Goal: Task Accomplishment & Management: Manage account settings

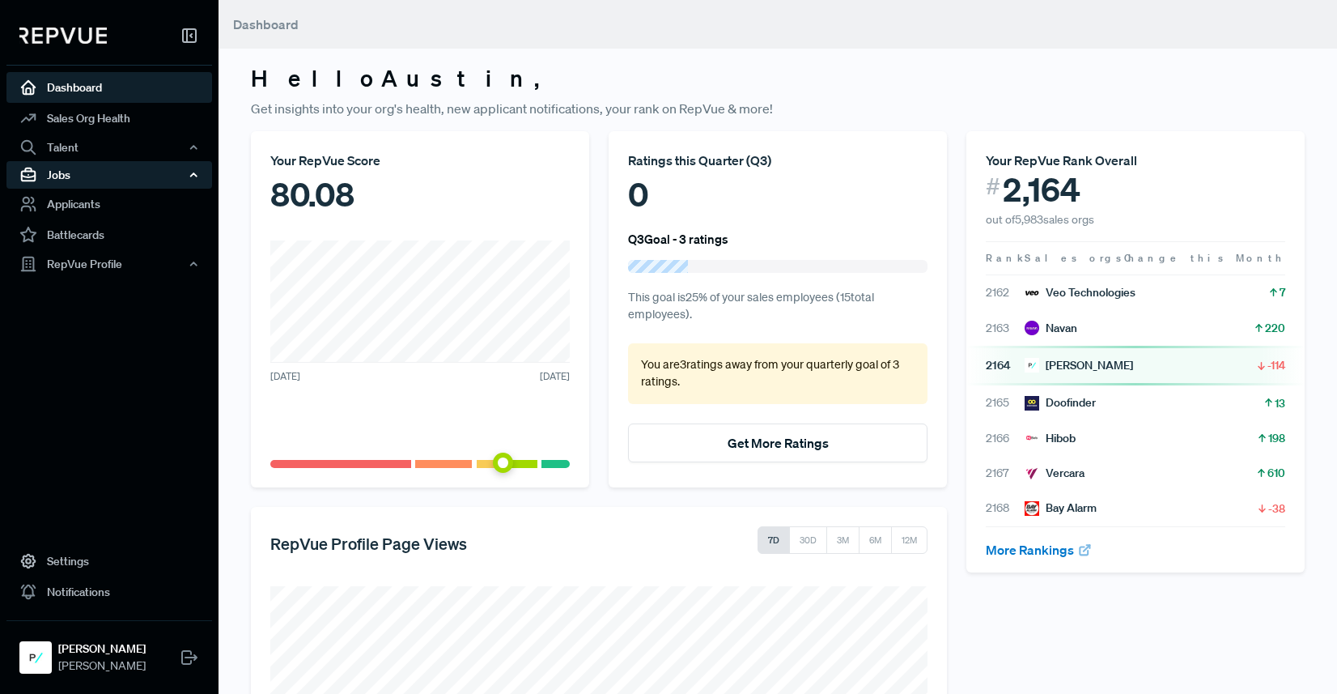
click at [85, 176] on div "Jobs" at bounding box center [109, 175] width 206 height 28
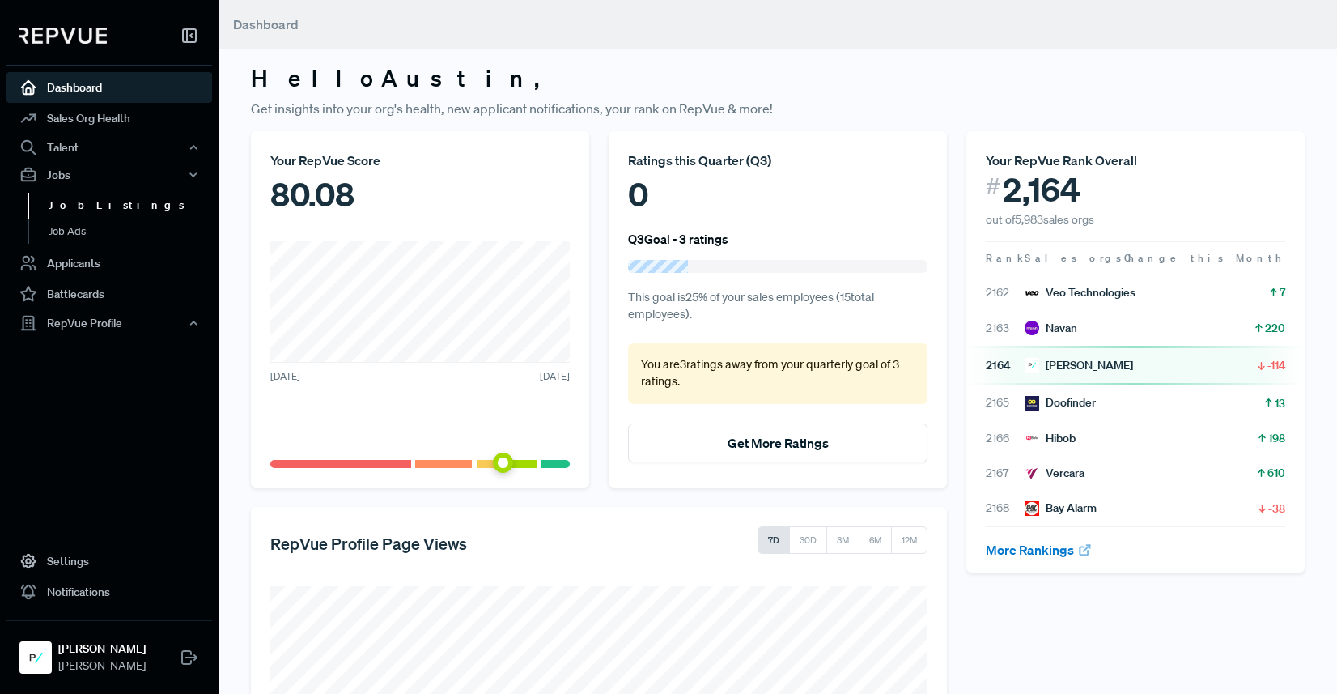
click at [83, 214] on link "Job Listings" at bounding box center [131, 206] width 206 height 26
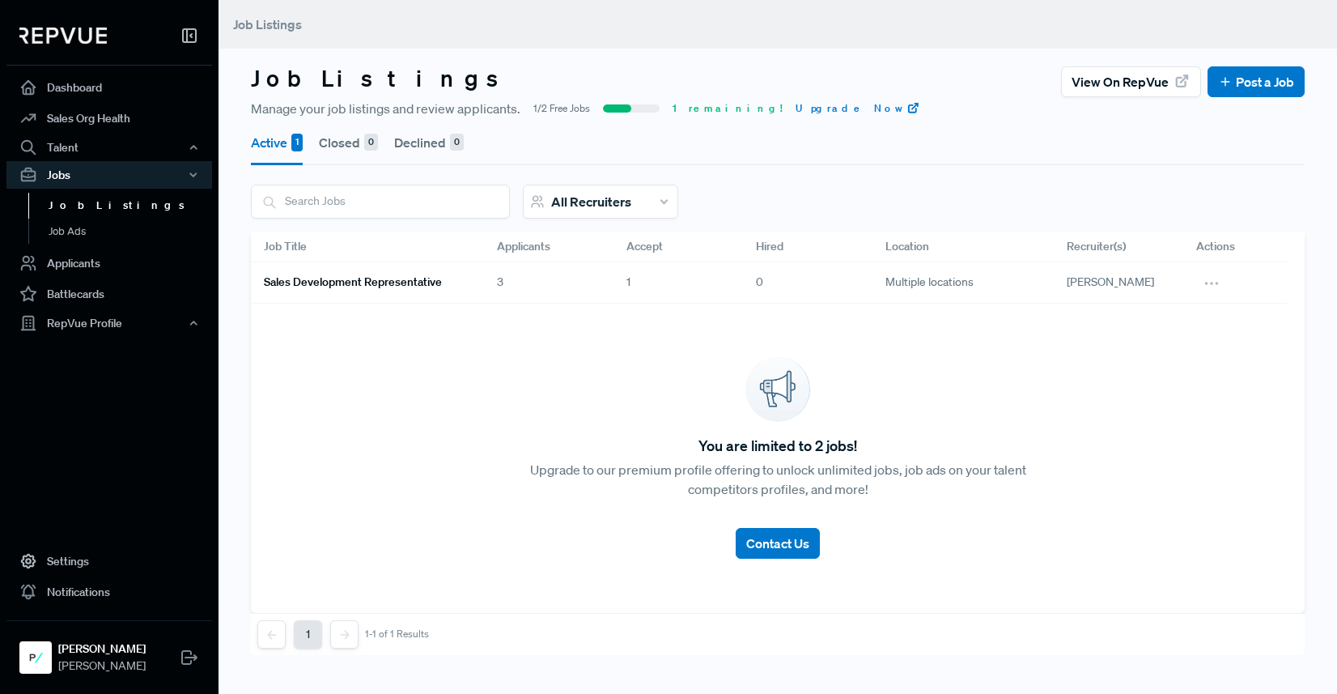
click at [424, 293] on link "Sales Development Representative" at bounding box center [361, 283] width 194 height 28
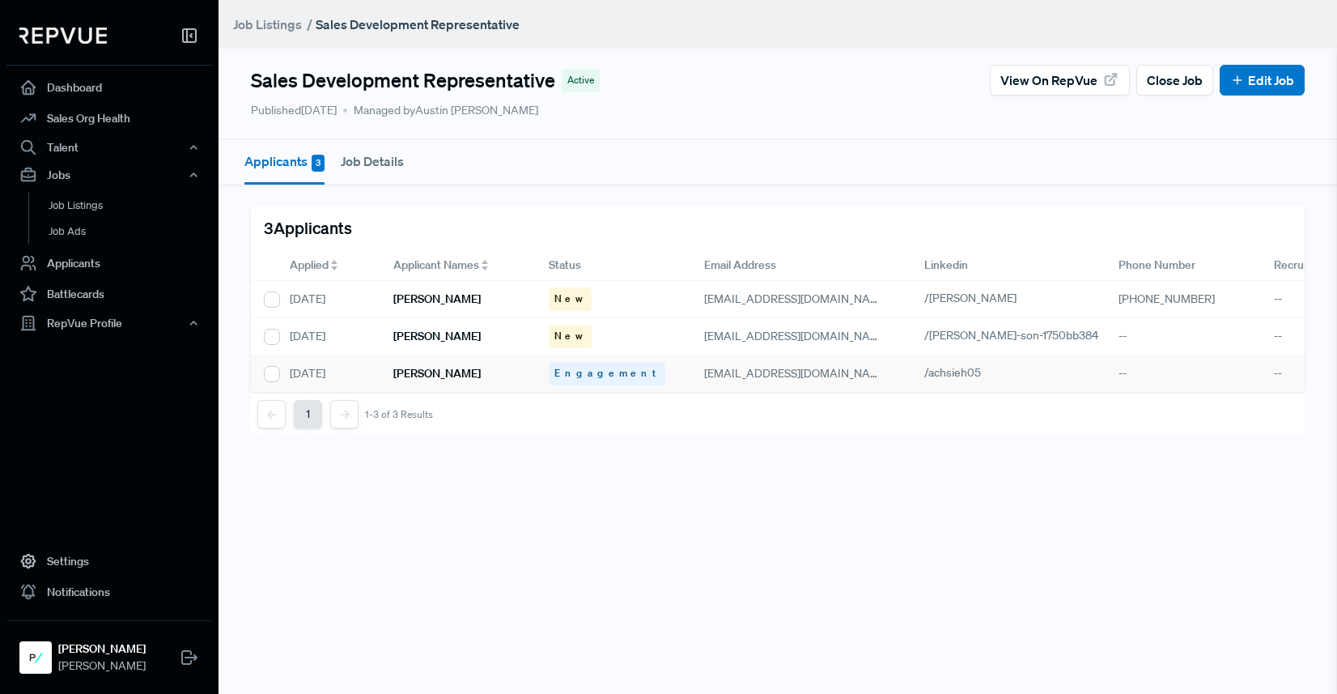
click at [480, 370] on div "[PERSON_NAME]" at bounding box center [457, 373] width 155 height 37
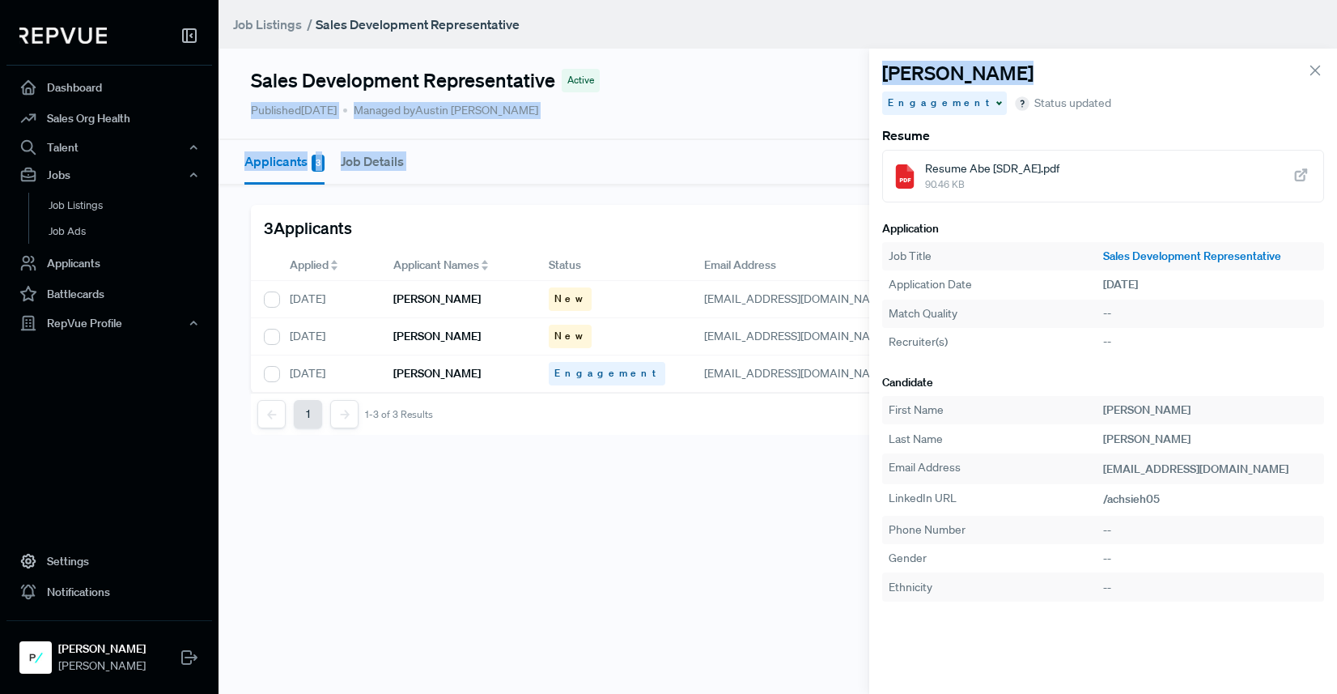
drag, startPoint x: 1040, startPoint y: 68, endPoint x: 840, endPoint y: 66, distance: 199.9
click at [840, 66] on div "Sales Development Representative Active View on RepVue Close Job Edit Job Publi…" at bounding box center [778, 230] width 1118 height 460
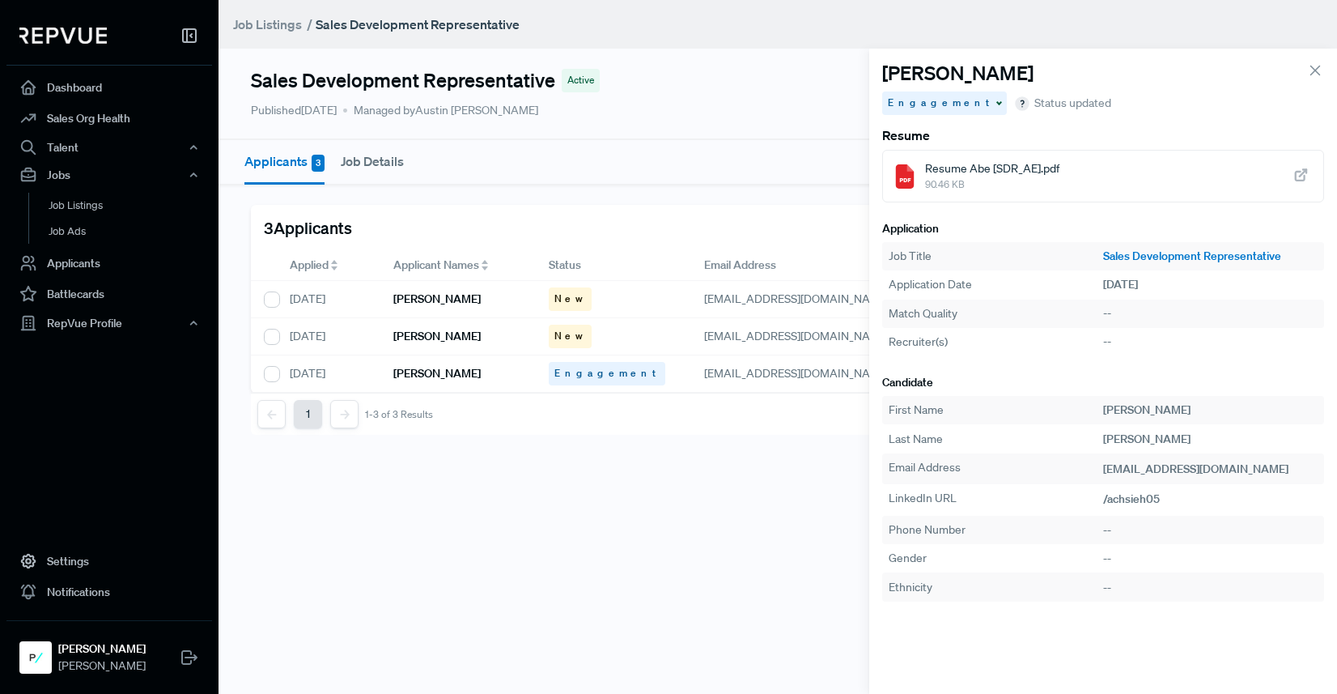
drag, startPoint x: 872, startPoint y: 64, endPoint x: 938, endPoint y: 70, distance: 65.8
click at [880, 66] on section "[PERSON_NAME] Engagement Status updated Resume Resume Abe [SDR_AE].pdf 90.46 KB…" at bounding box center [1103, 371] width 468 height 645
drag, startPoint x: 1020, startPoint y: 70, endPoint x: 903, endPoint y: 19, distance: 128.3
click at [871, 72] on section "[PERSON_NAME] Engagement Status updated Resume Resume Abe [SDR_AE].pdf 90.46 KB…" at bounding box center [1103, 371] width 468 height 645
copy h4 "[PERSON_NAME]"
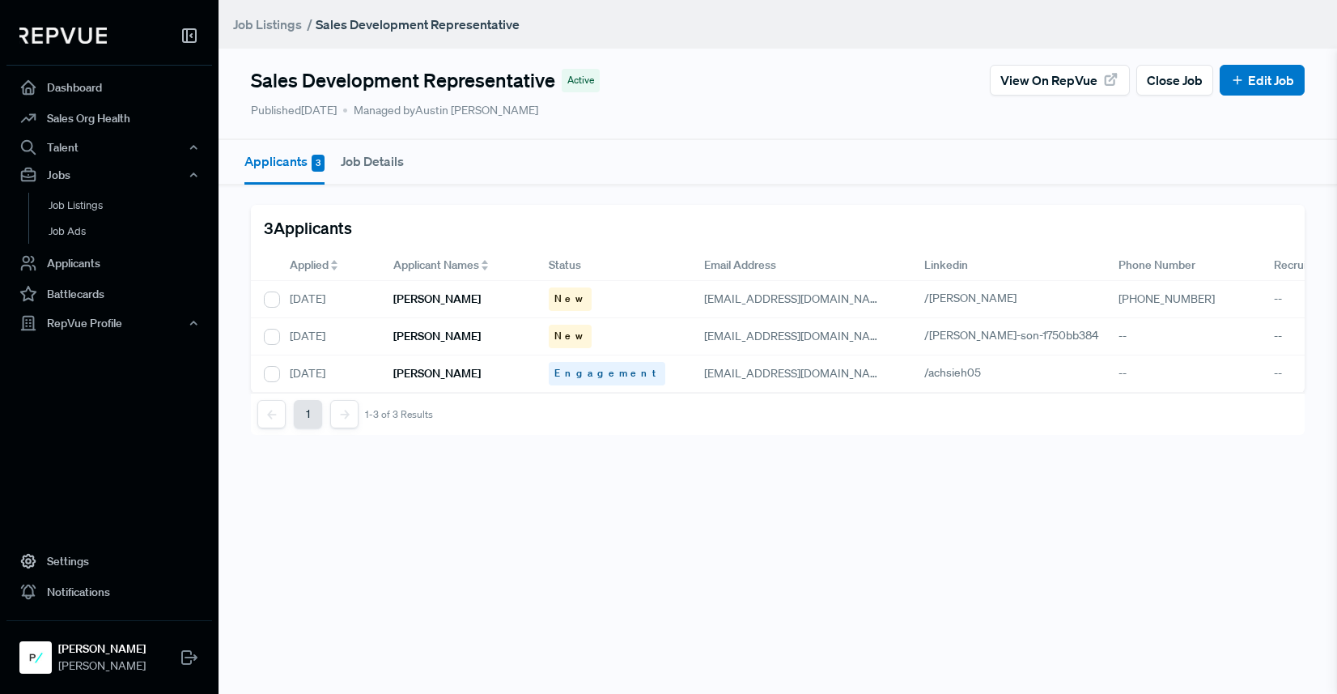
click at [482, 460] on main "Job Listings / Sales Development Representative Sales Development Representativ…" at bounding box center [778, 347] width 1118 height 694
click at [456, 328] on div "[PERSON_NAME]" at bounding box center [457, 336] width 155 height 37
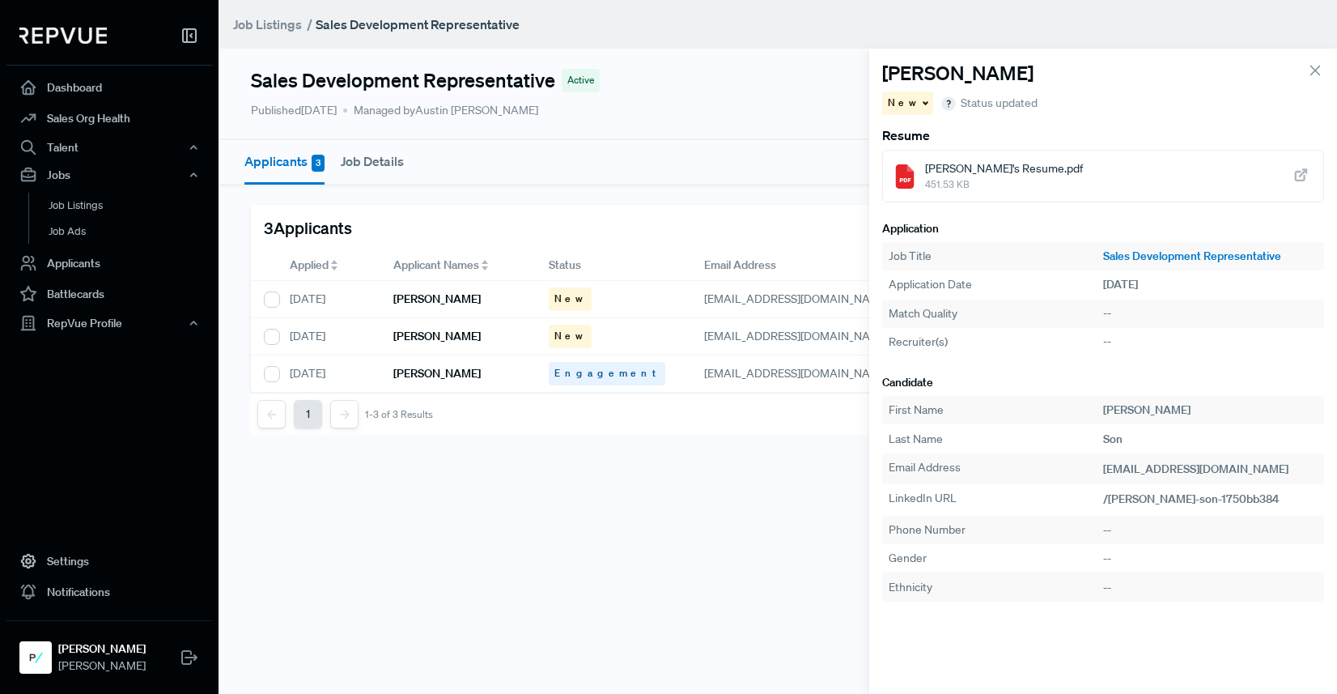
click at [956, 172] on span "[PERSON_NAME]'s Resume.pdf" at bounding box center [1004, 168] width 158 height 17
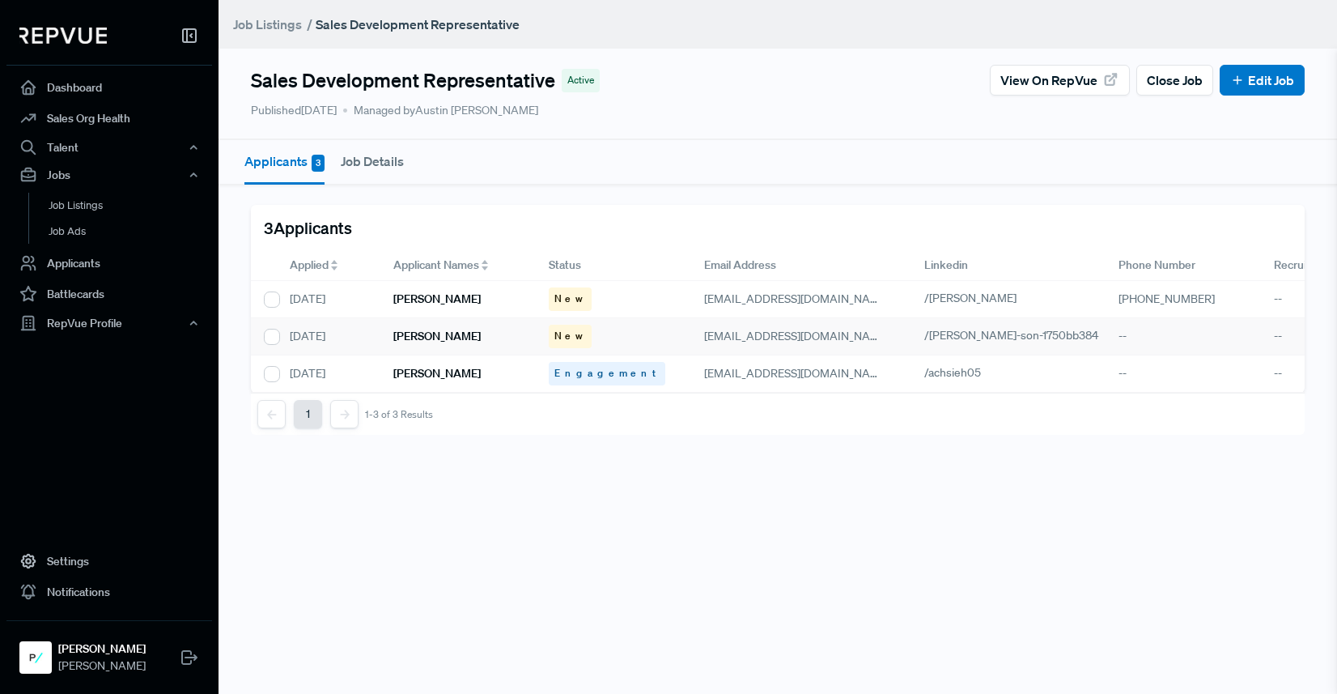
click at [1278, 337] on div "--" at bounding box center [1338, 336] width 155 height 37
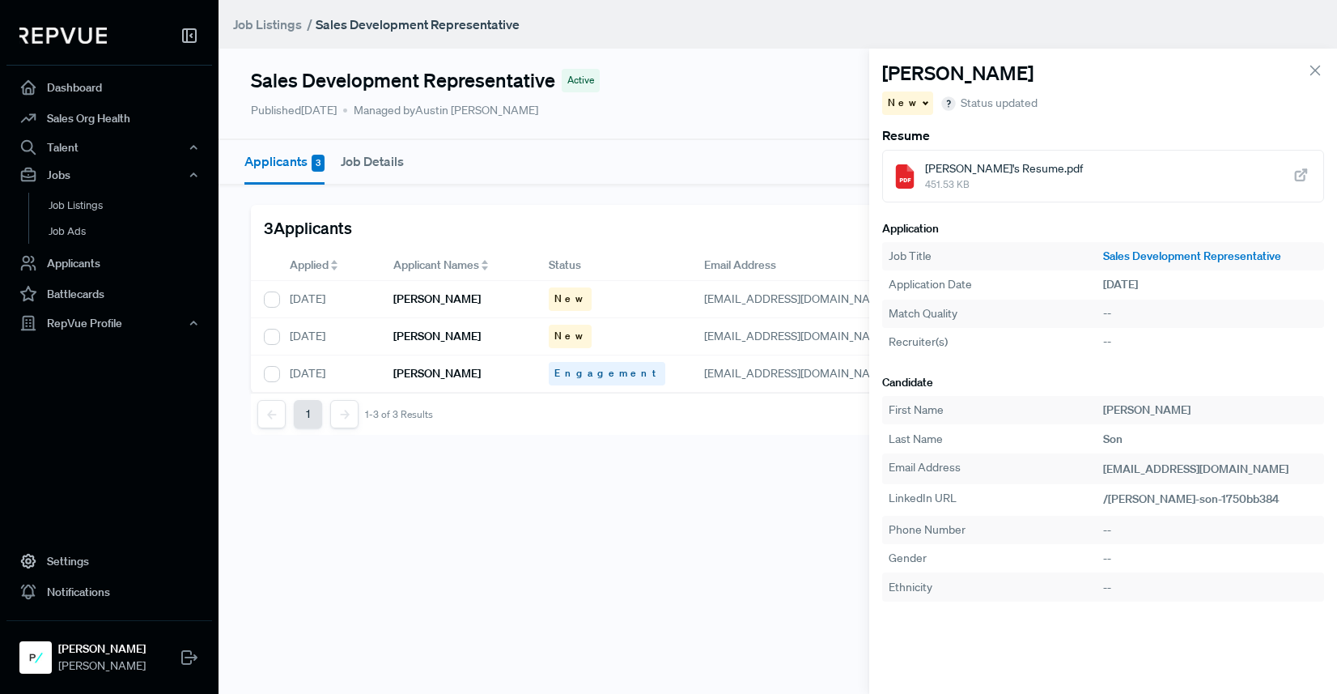
click at [1307, 176] on icon at bounding box center [1301, 176] width 18 height 18
click at [769, 205] on div "3 Applicants" at bounding box center [778, 227] width 1054 height 45
click at [422, 290] on div "[PERSON_NAME]" at bounding box center [457, 299] width 155 height 37
click at [1299, 176] on use at bounding box center [1301, 175] width 11 height 11
